Goal: Check status

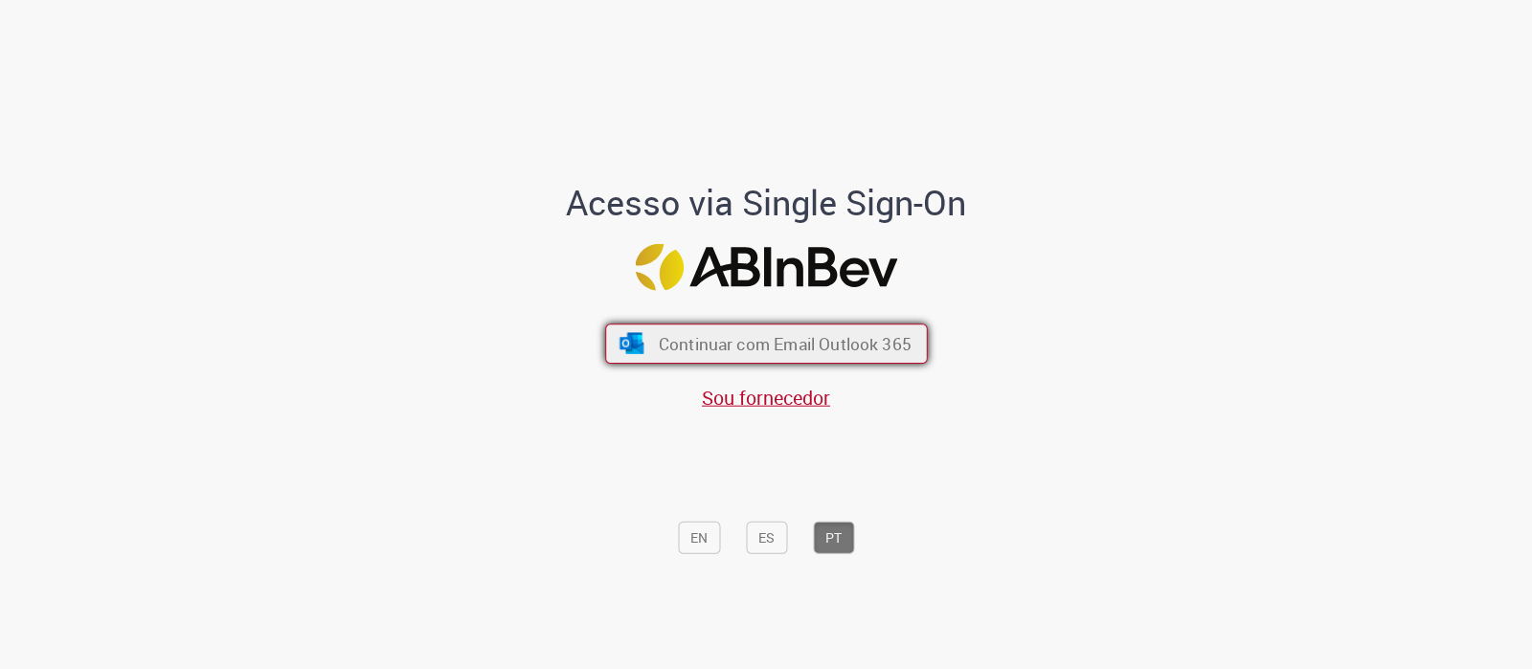
click at [848, 330] on button "Continuar com Email Outlook 365" at bounding box center [766, 345] width 323 height 40
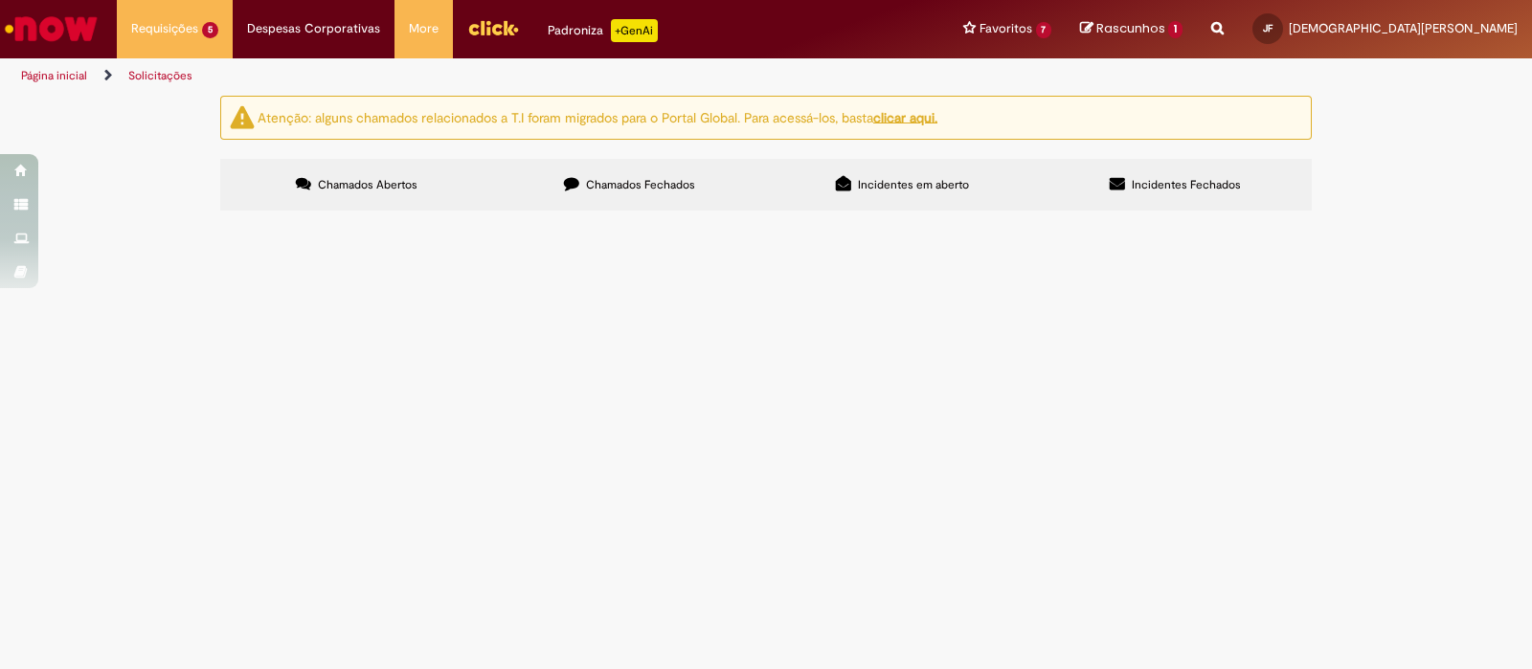
click at [0, 0] on span "LUAU MTV_HONORARIOS ADVOGADO MUSICAL_PROD LUAU MTV" at bounding box center [0, 0] width 0 height 0
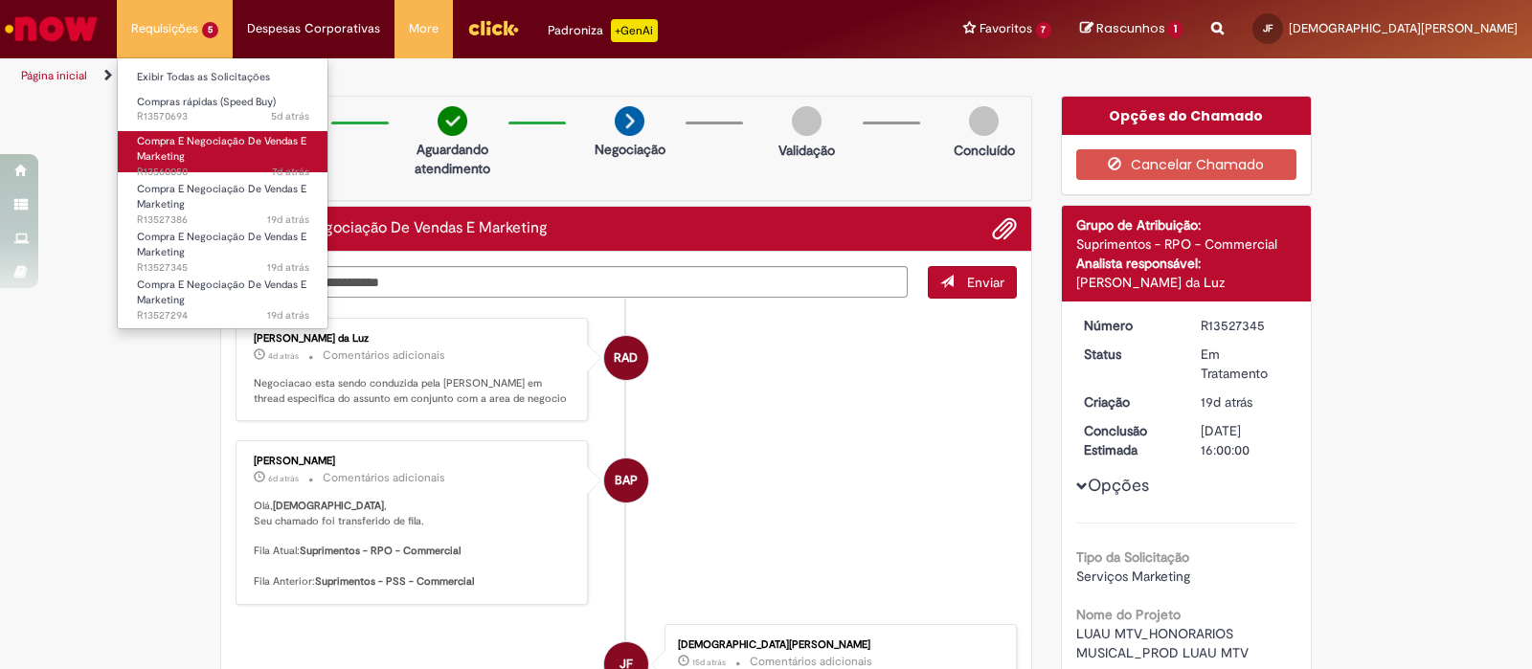
click at [221, 147] on link "Compra E Negociação De Vendas E Marketing 7d atrás 7 dias atrás R13560050" at bounding box center [223, 151] width 211 height 41
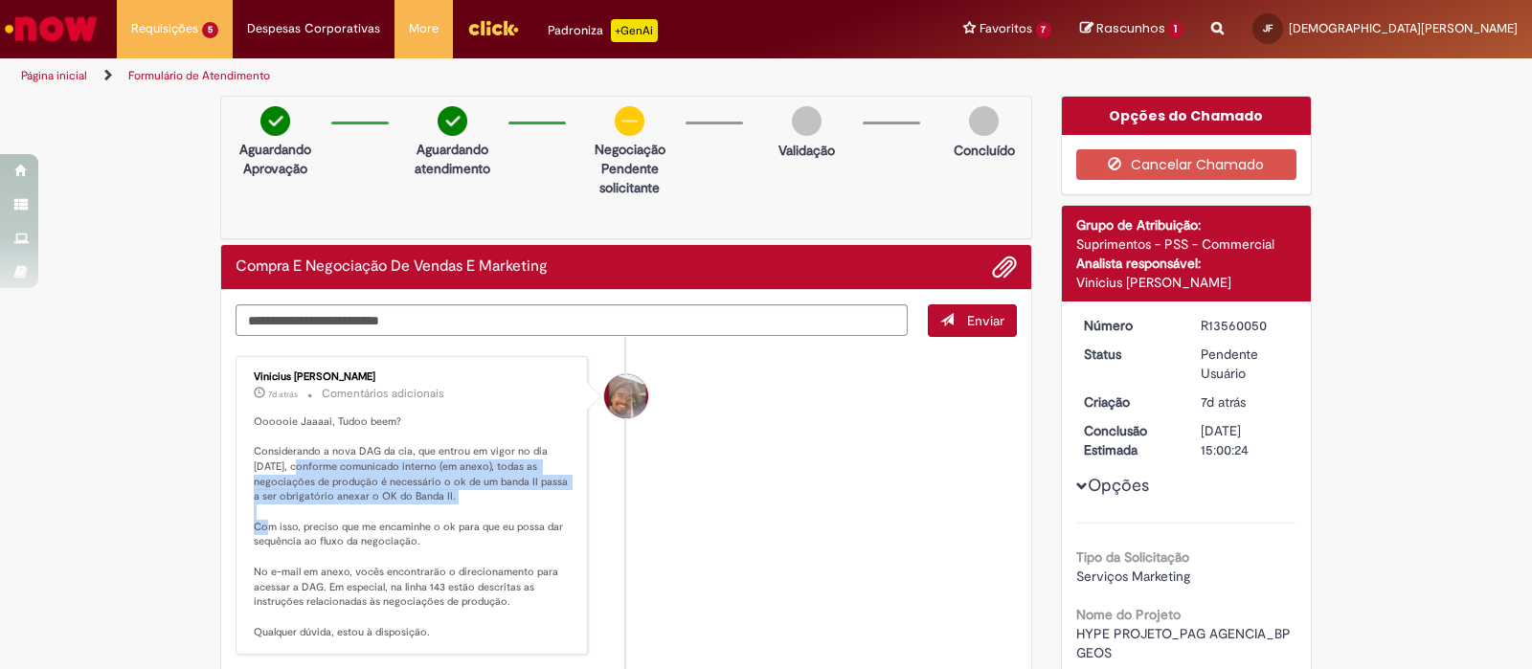
drag, startPoint x: 295, startPoint y: 469, endPoint x: 457, endPoint y: 491, distance: 163.3
click at [457, 491] on p "Oooooie Jaaaai, Tudoo beem? Considerando a nova DAG da cia, que entrou em vigor…" at bounding box center [413, 527] width 319 height 226
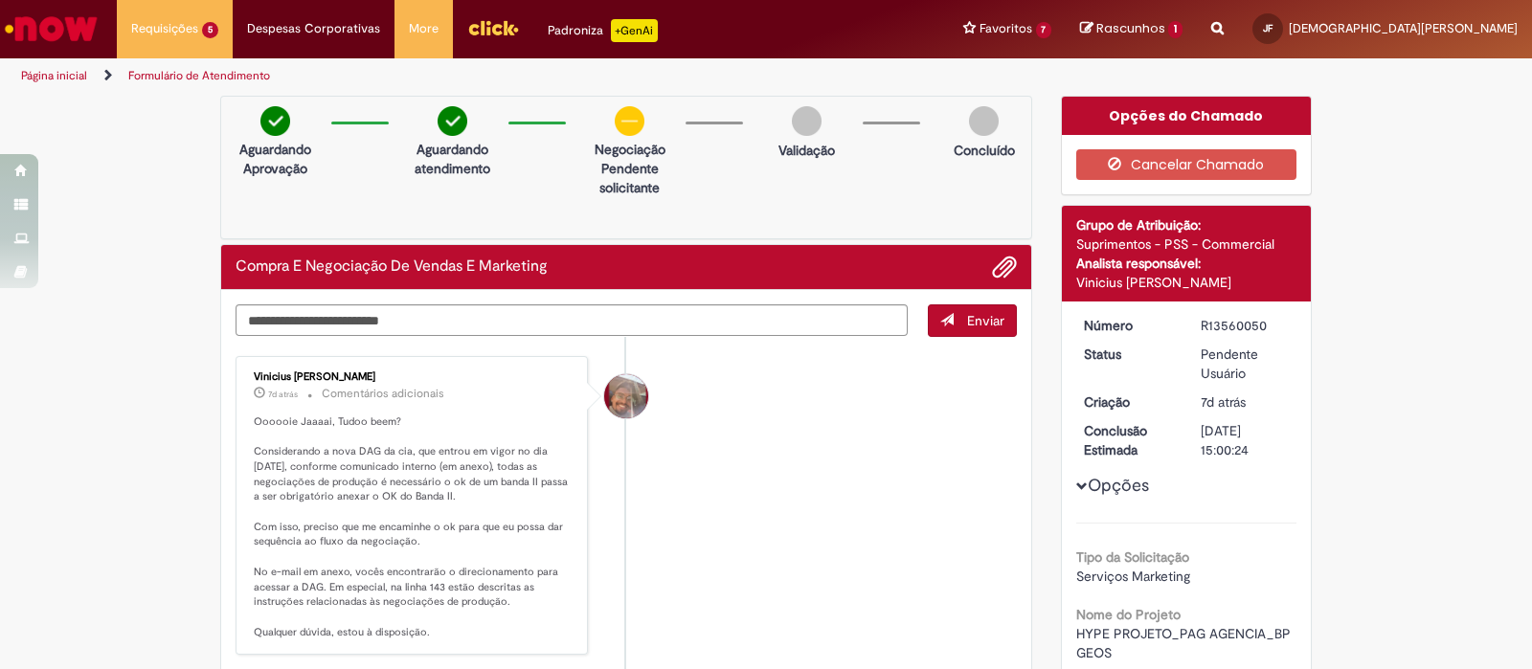
click at [742, 504] on li "Vinicius [PERSON_NAME] 7d atrás 7 dias atrás Comentários adicionais Oooooie Jaa…" at bounding box center [625, 506] width 781 height 300
click at [68, 5] on link "Ir para a Homepage" at bounding box center [51, 28] width 102 height 57
